Goal: Use online tool/utility: Utilize a website feature to perform a specific function

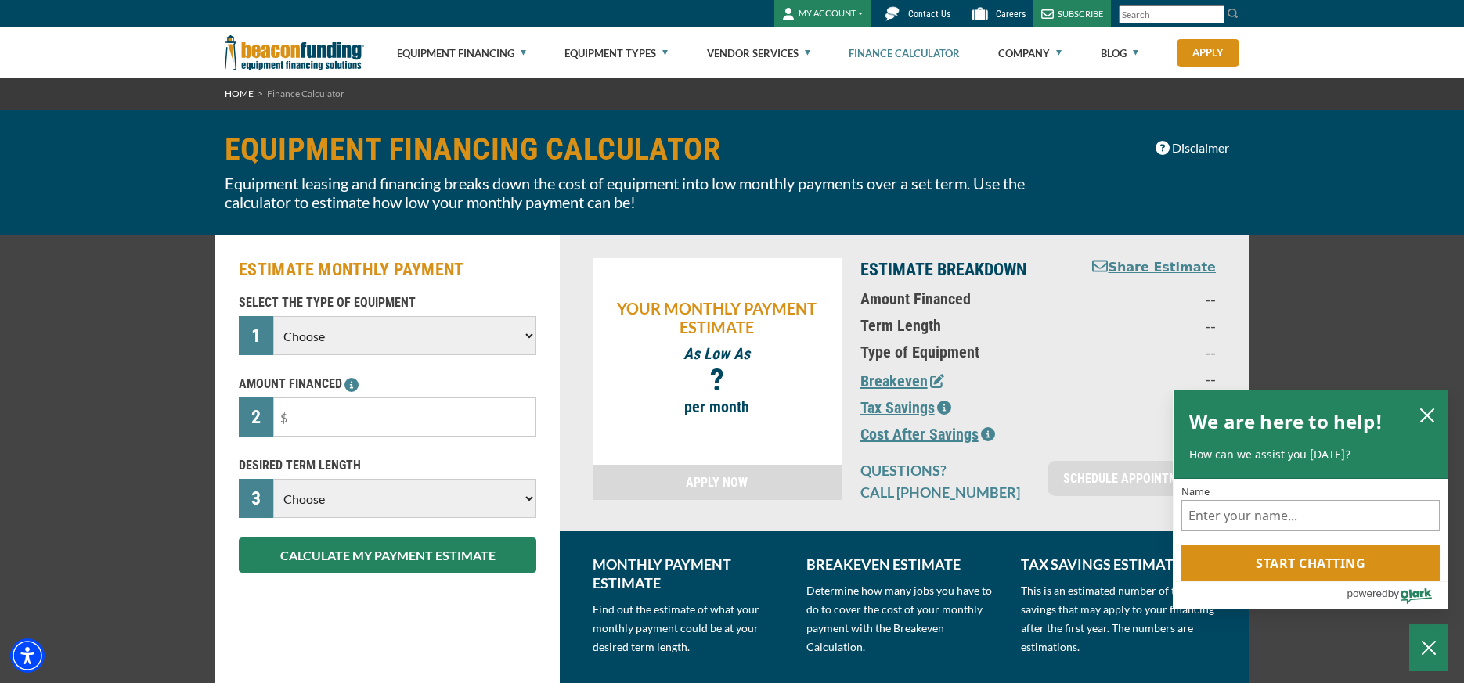
click at [527, 336] on select "Choose Backhoe Boom/Bucket Truck Chipper Commercial Mower Crane DTG/DTF Printin…" at bounding box center [404, 335] width 263 height 39
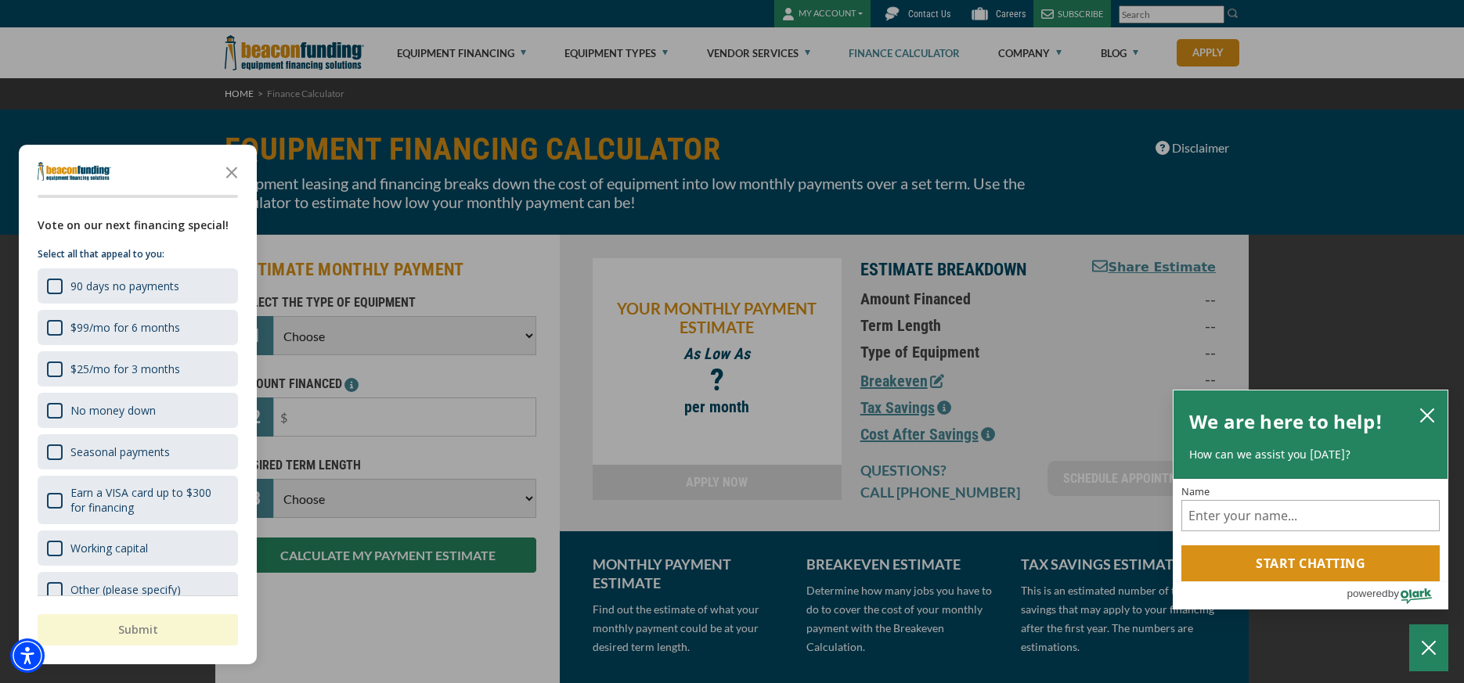
select select "10"
click at [273, 316] on select "Choose Backhoe Boom/Bucket Truck Chipper Commercial Mower Crane DTG/DTF Printin…" at bounding box center [404, 335] width 263 height 39
click at [230, 169] on icon "Close the survey" at bounding box center [231, 171] width 31 height 31
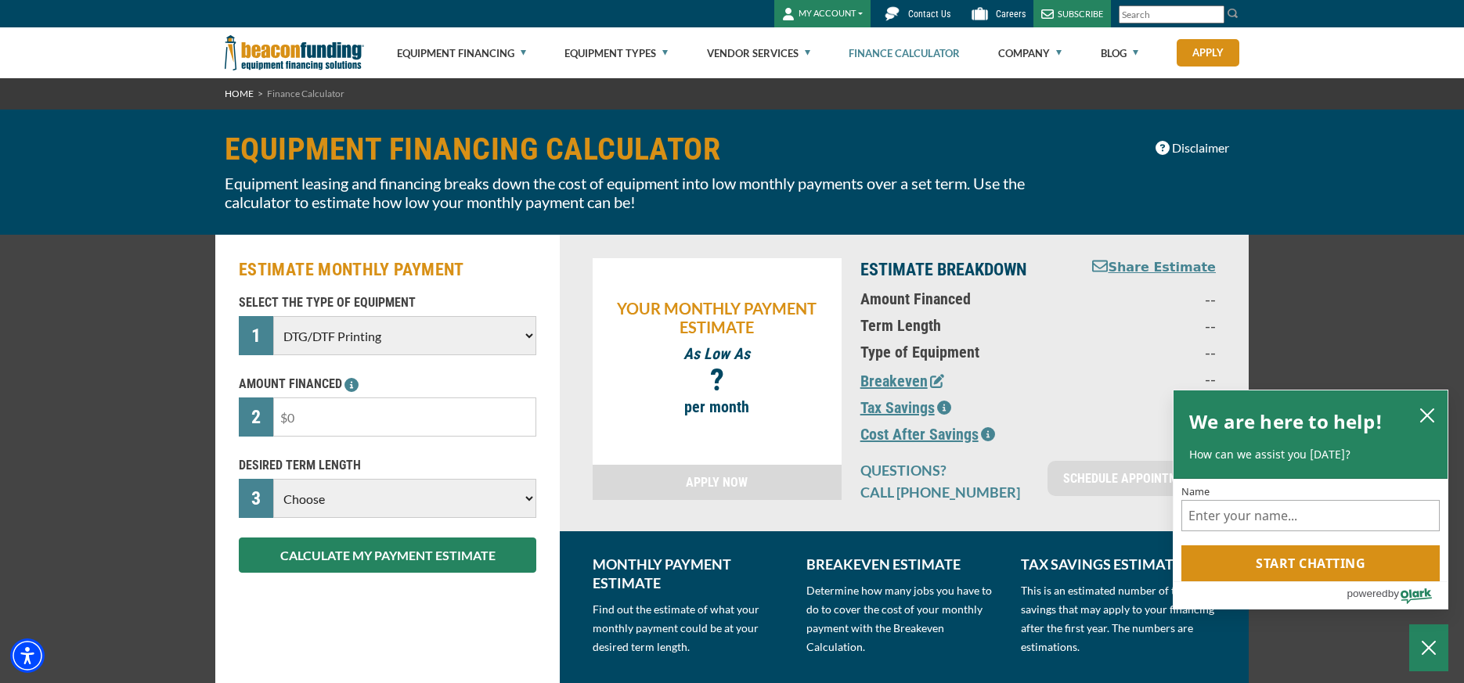
click at [336, 421] on input "text" at bounding box center [404, 417] width 263 height 39
type input "$20,000"
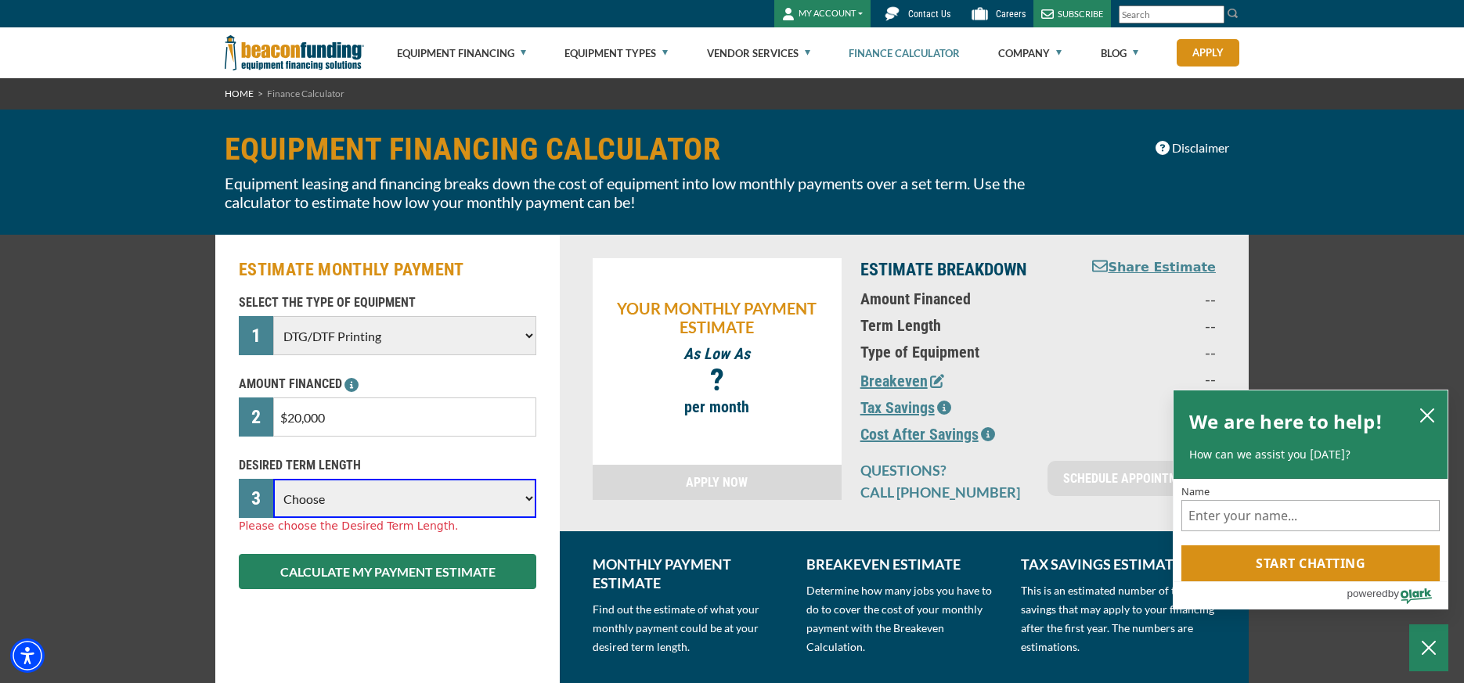
click at [524, 502] on select "Choose 36 Months 48 Months 60 Months" at bounding box center [404, 498] width 263 height 39
select select "60"
click at [273, 479] on select "Choose 36 Months 48 Months 60 Months" at bounding box center [404, 498] width 263 height 39
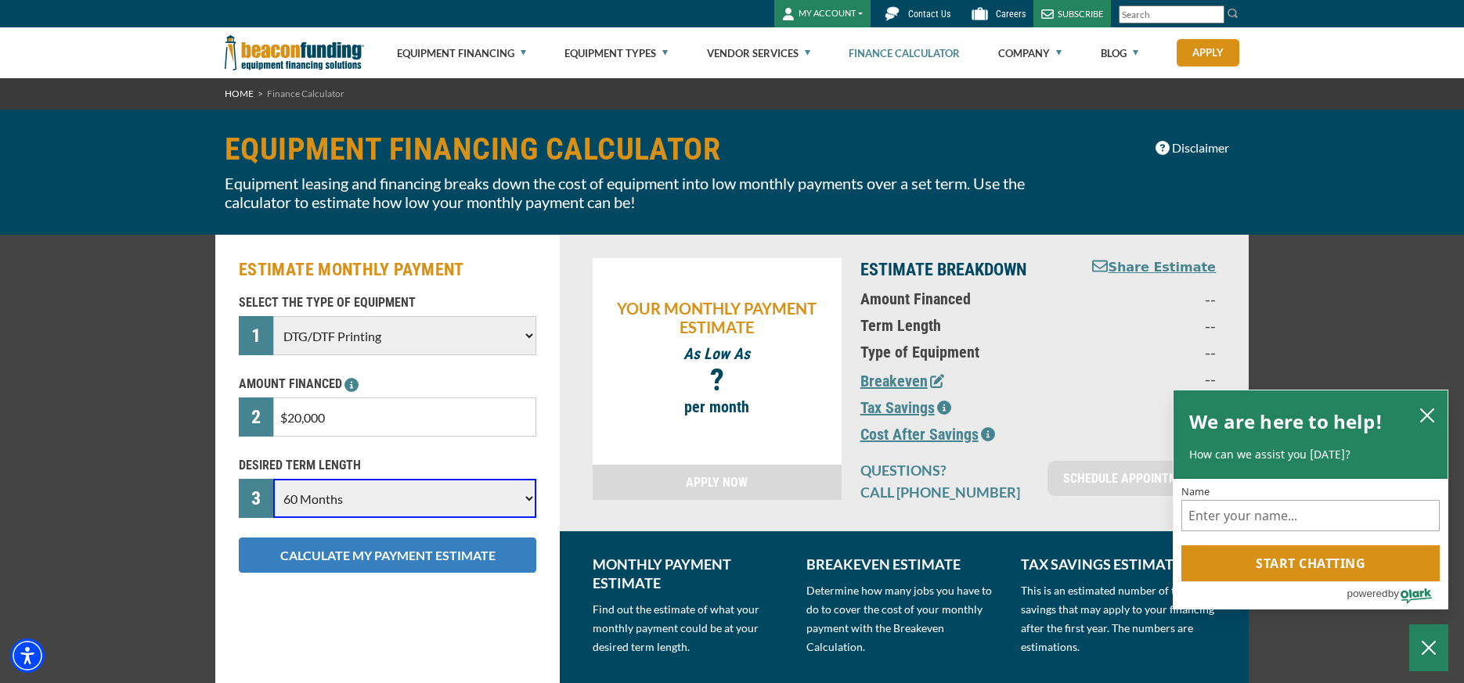
click at [355, 558] on button "CALCULATE MY PAYMENT ESTIMATE" at bounding box center [387, 555] width 297 height 35
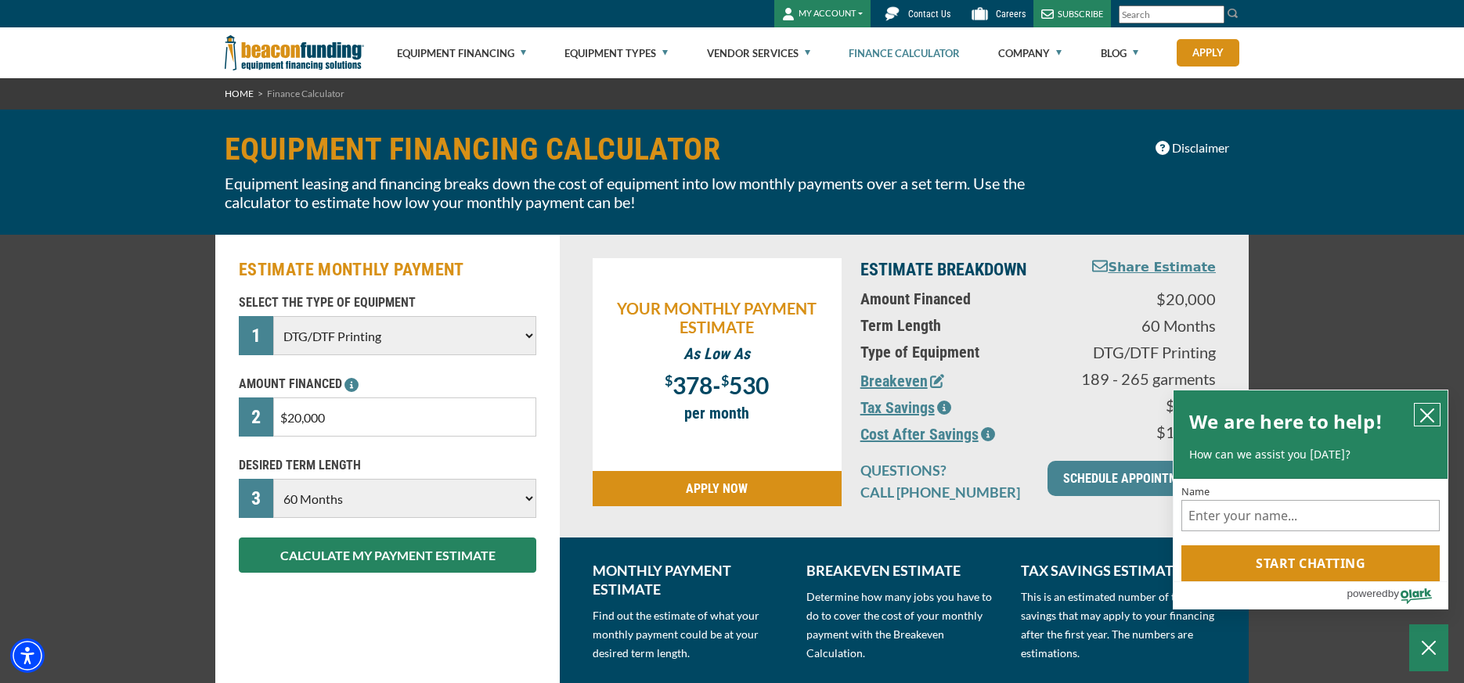
click at [1422, 412] on icon "close chatbox" at bounding box center [1427, 416] width 16 height 16
